Goal: Task Accomplishment & Management: Complete application form

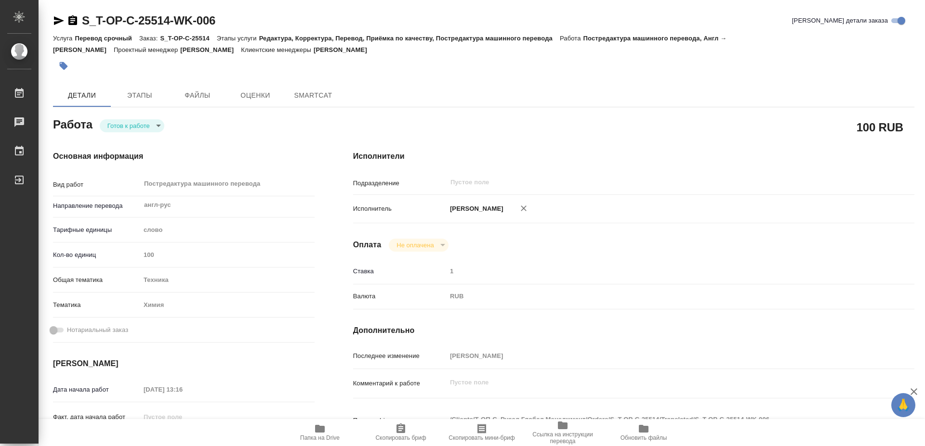
type textarea "x"
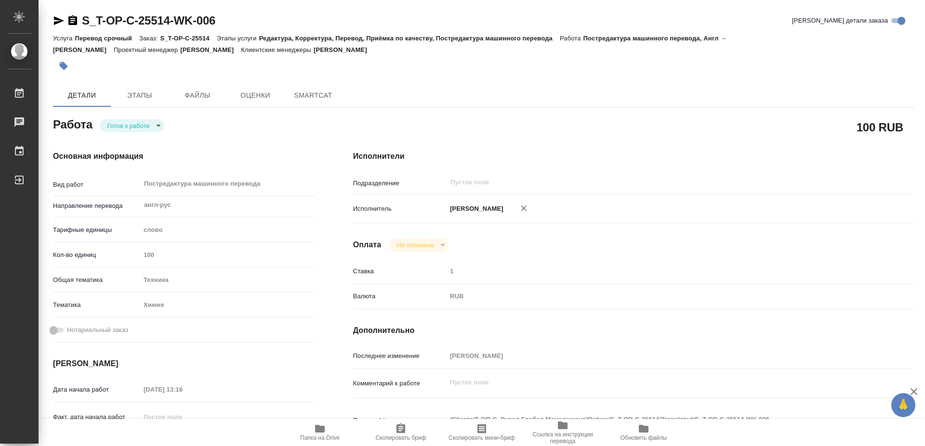
type textarea "x"
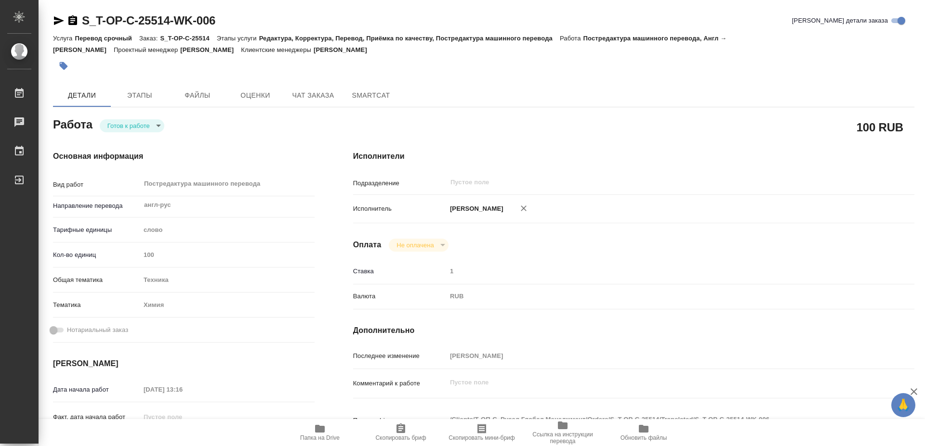
type textarea "x"
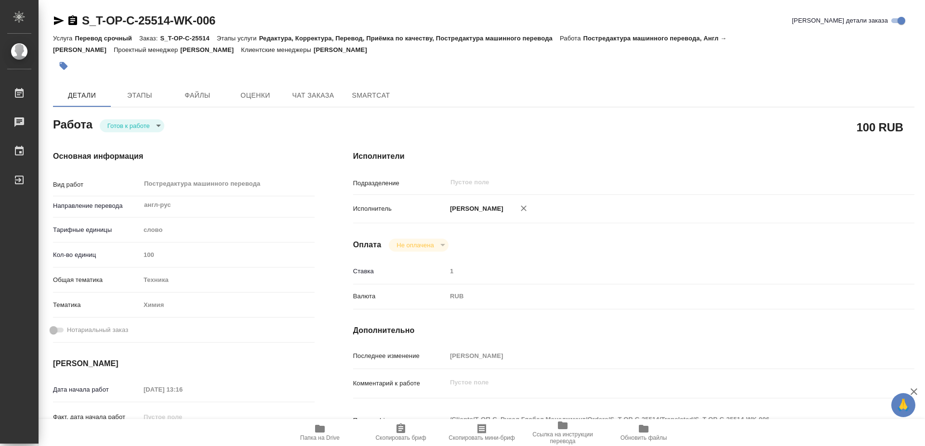
type textarea "x"
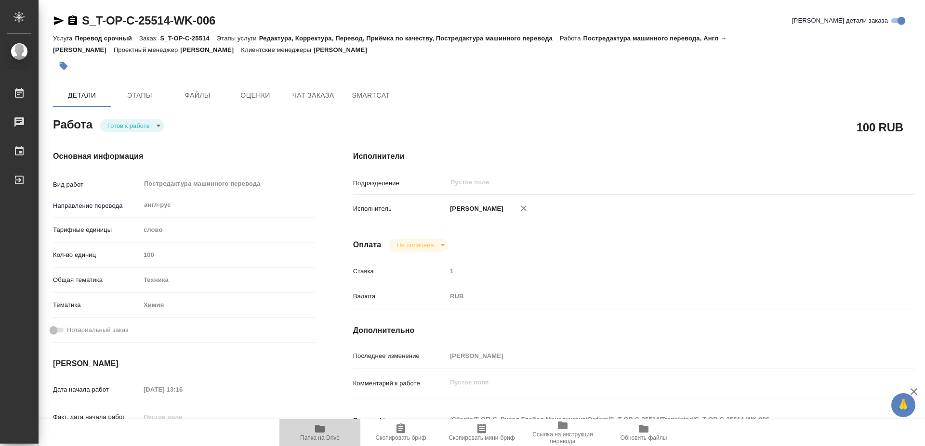
click at [317, 432] on icon "button" at bounding box center [320, 429] width 10 height 8
click at [306, 434] on span "Папка на Drive" at bounding box center [319, 432] width 69 height 18
click at [128, 126] on body "🙏 .cls-1 fill:#fff; AWATERA Mayorov Anton Работы 0 Чаты График Выйти S_T-OP-C-2…" at bounding box center [462, 223] width 925 height 446
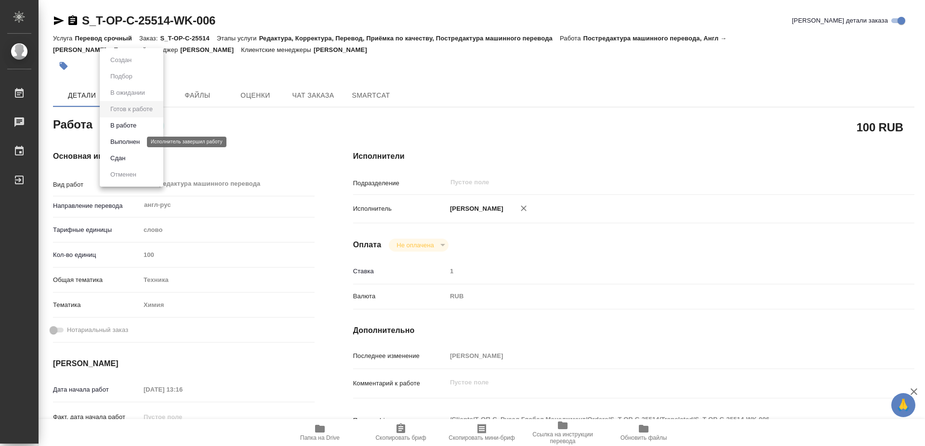
click at [121, 140] on button "Выполнен" at bounding box center [124, 142] width 35 height 11
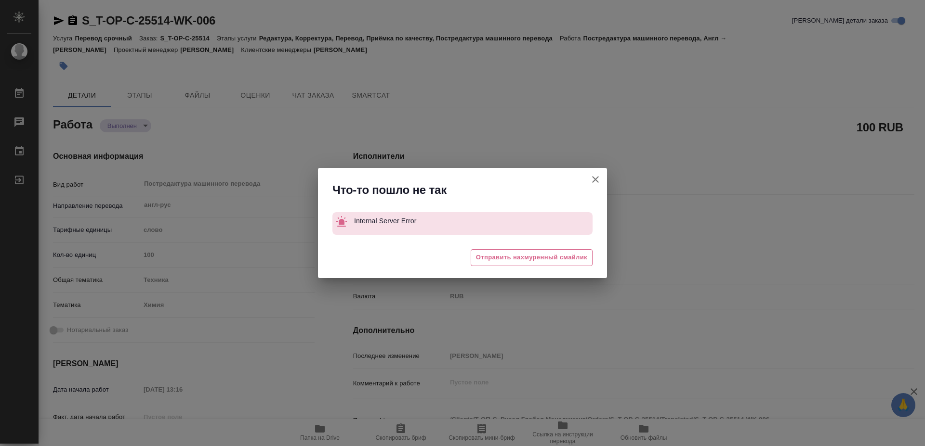
type textarea "x"
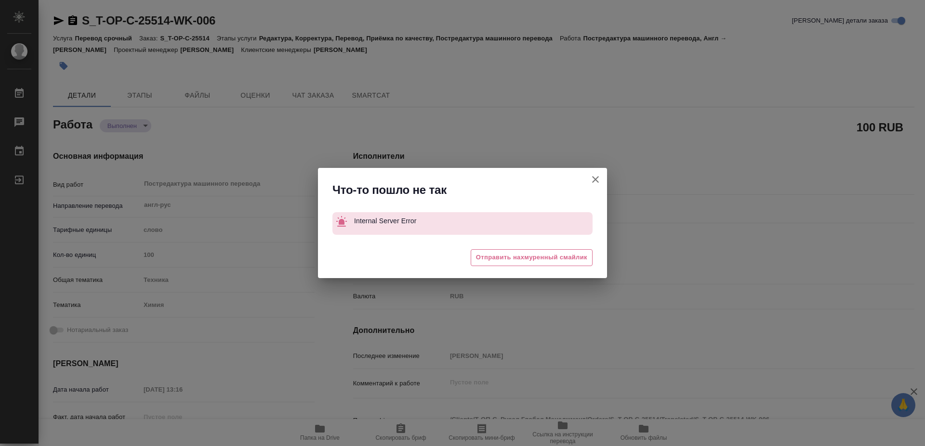
type textarea "x"
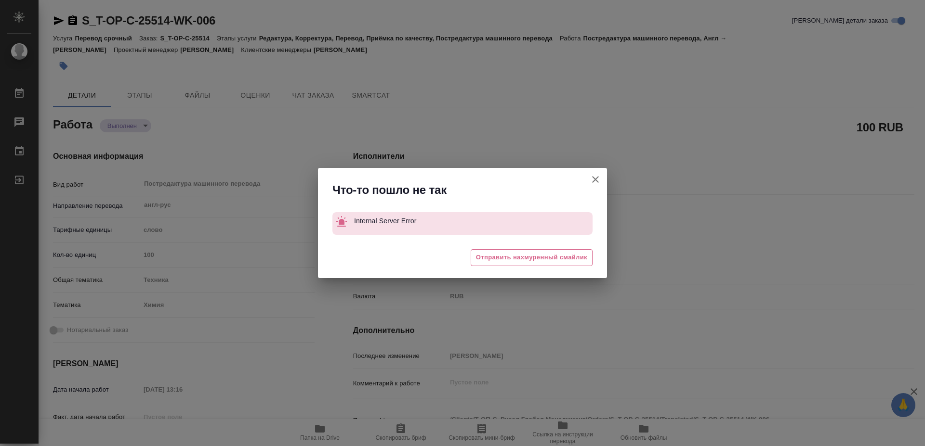
type textarea "x"
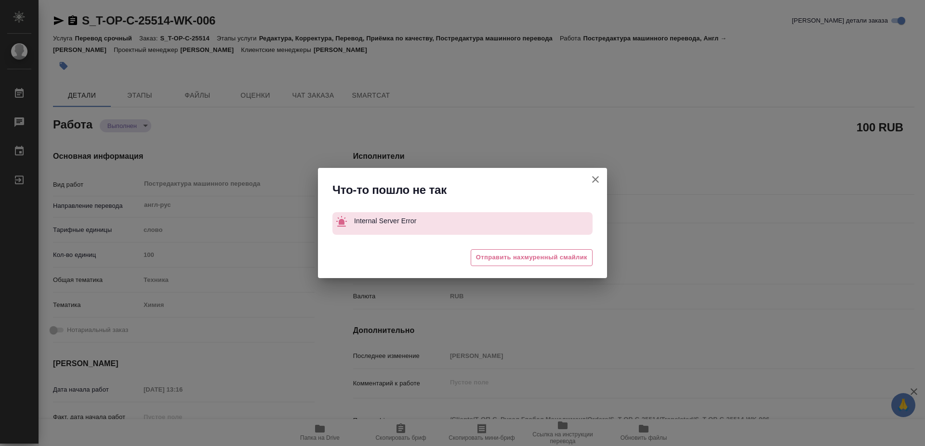
click at [634, 130] on div "Что-то пошло не так Internal Server Error 😔 Отправить нахмуренный смайлик" at bounding box center [462, 223] width 925 height 446
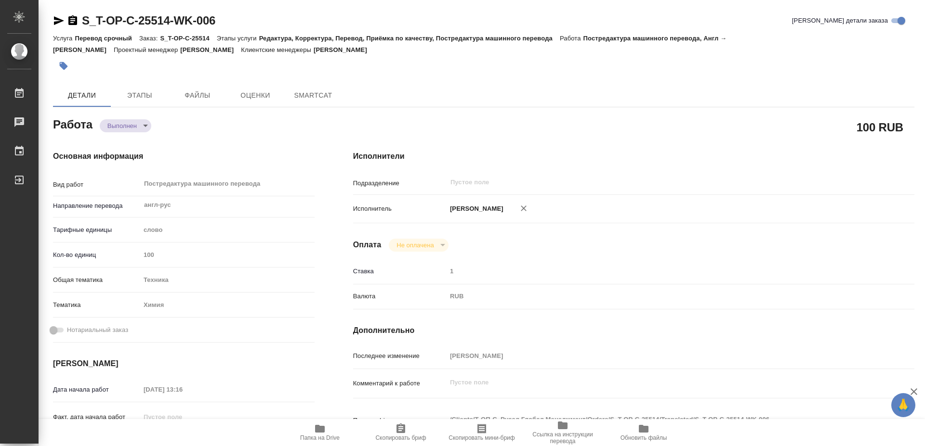
type textarea "x"
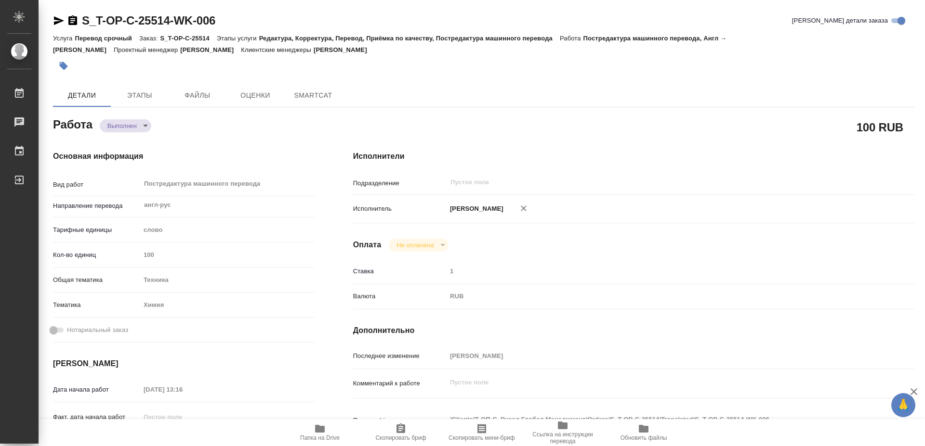
type textarea "x"
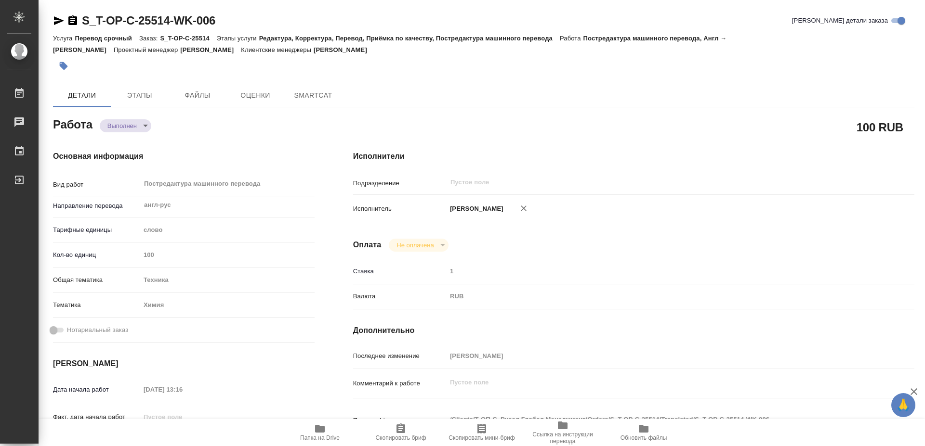
type textarea "x"
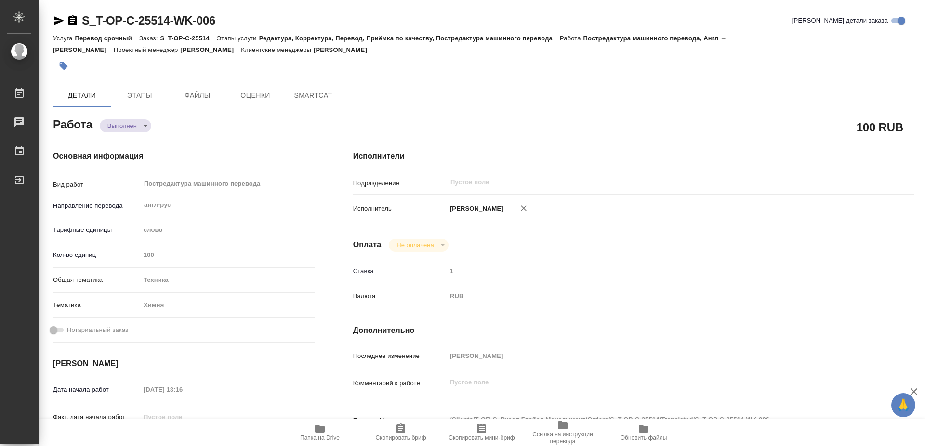
type textarea "x"
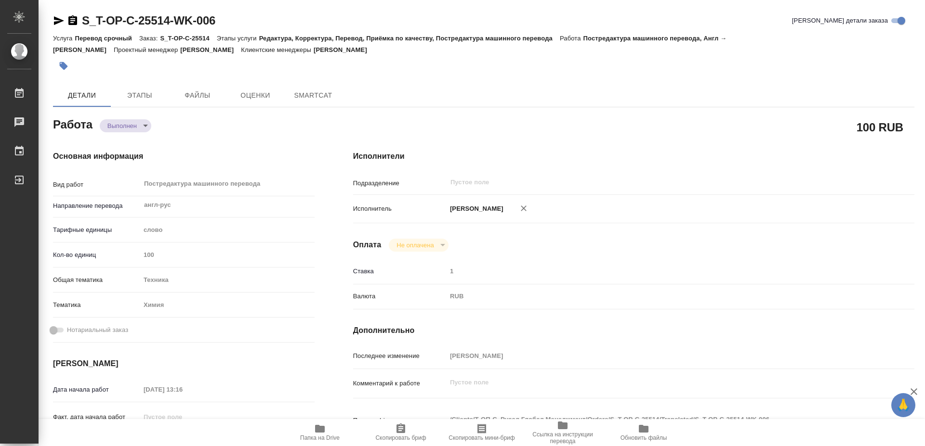
type textarea "x"
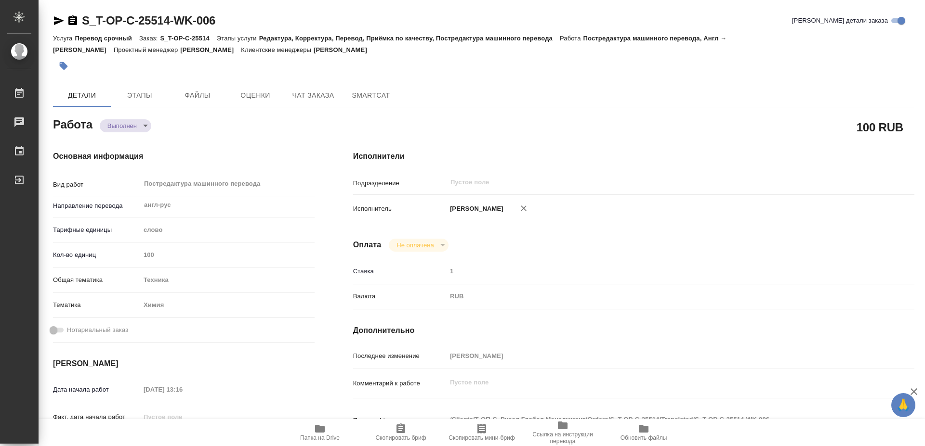
type textarea "x"
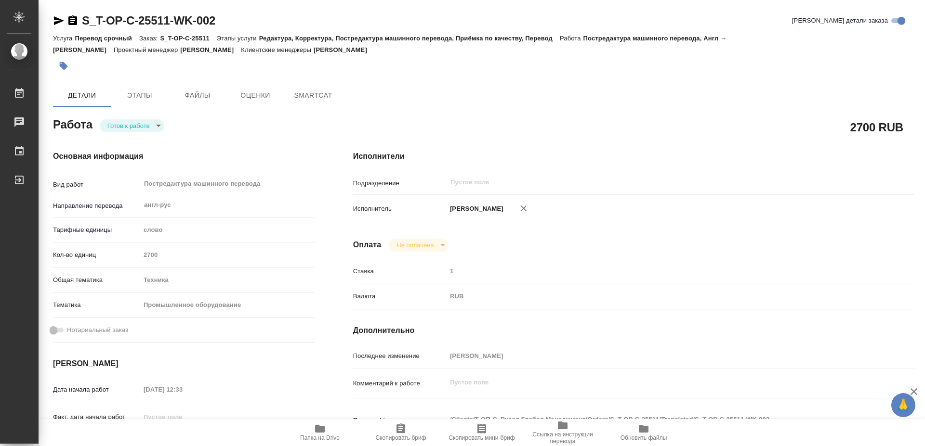
type textarea "x"
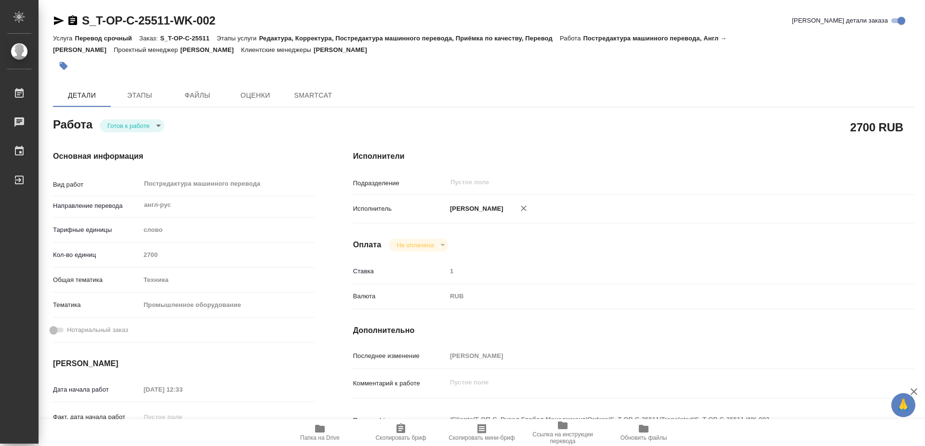
type textarea "x"
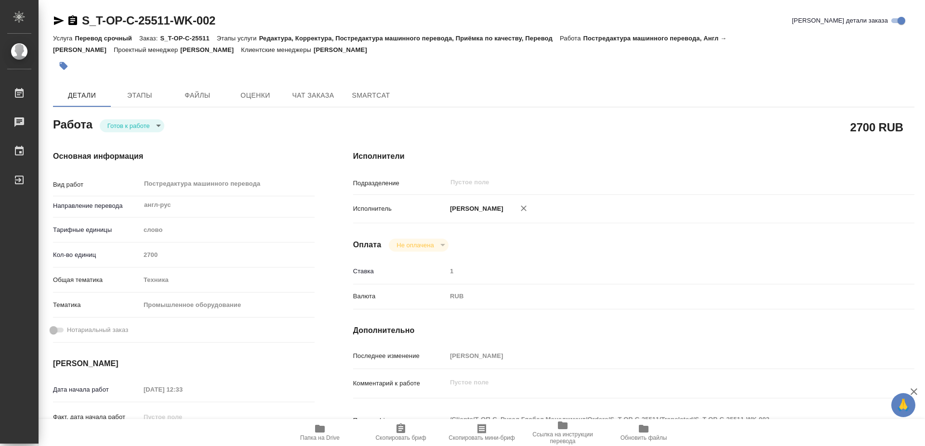
type textarea "x"
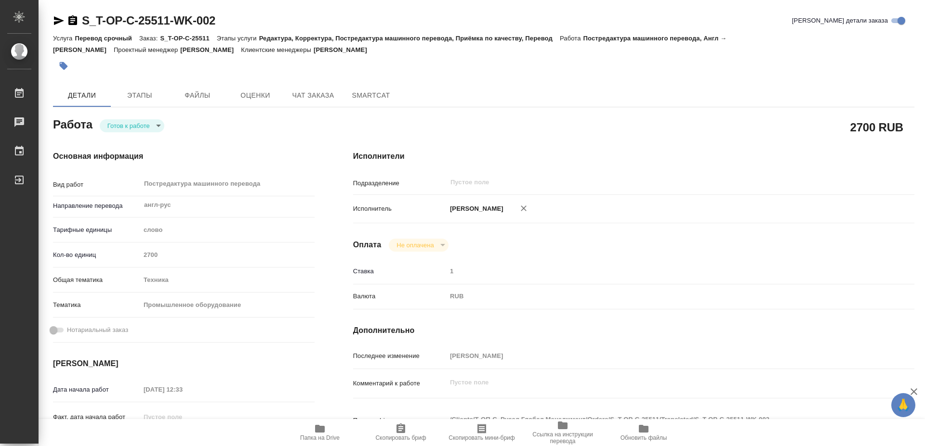
scroll to position [147, 0]
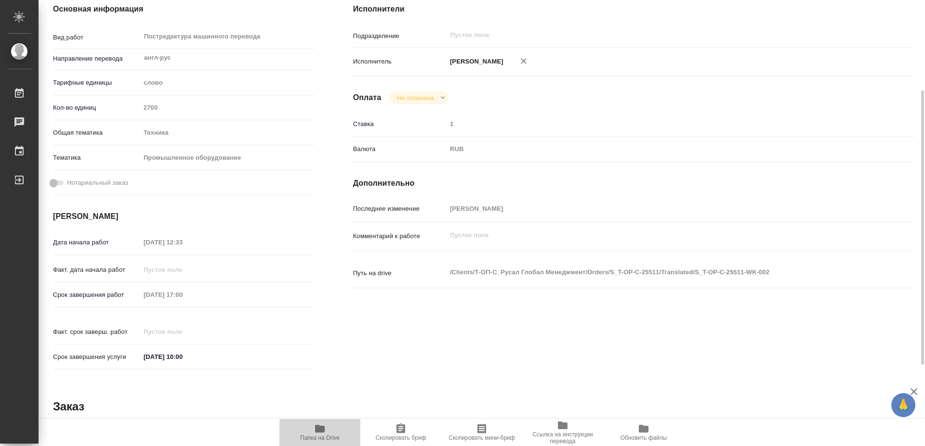
click at [322, 442] on button "Папка на Drive" at bounding box center [319, 432] width 81 height 27
